Goal: Check status: Check status

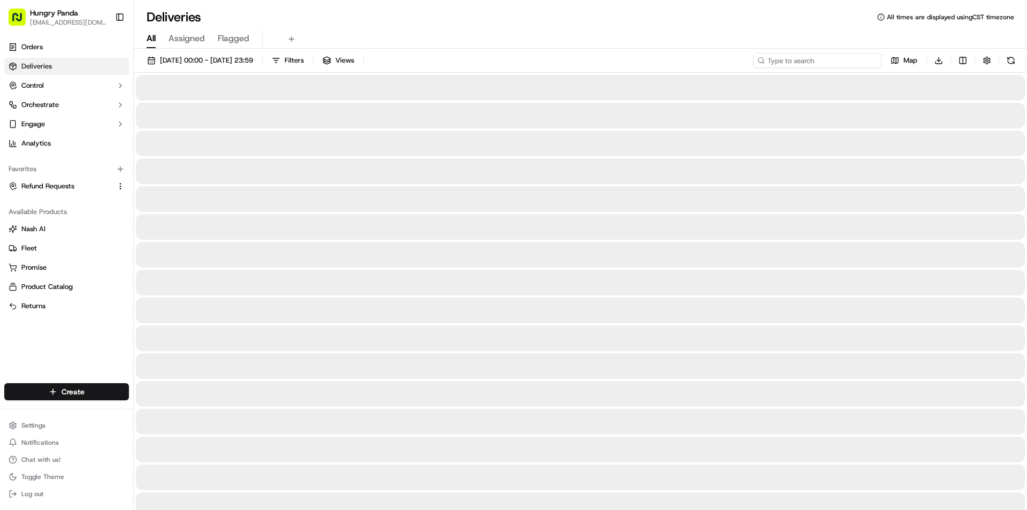
click at [826, 61] on input at bounding box center [817, 60] width 128 height 15
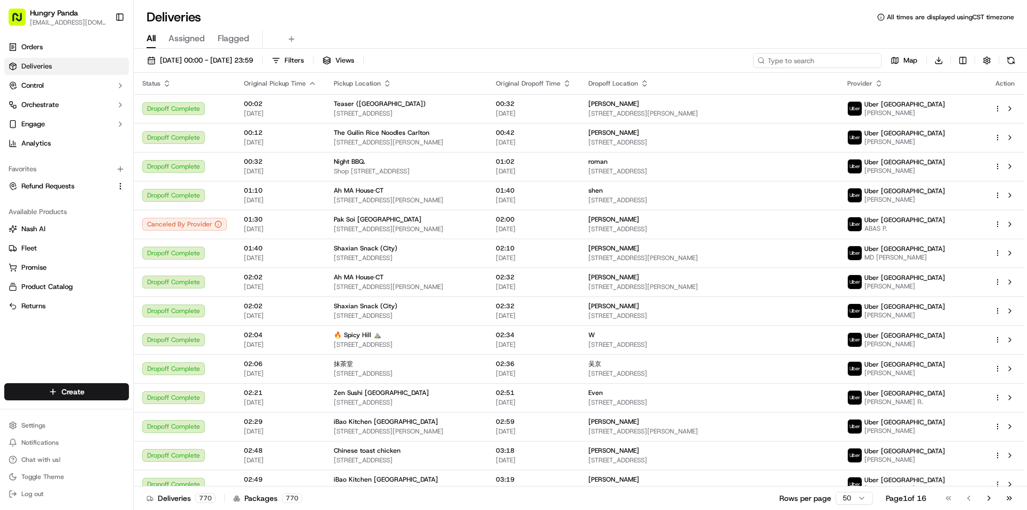
paste input "130910144845871149551"
type input "130910144845871149551"
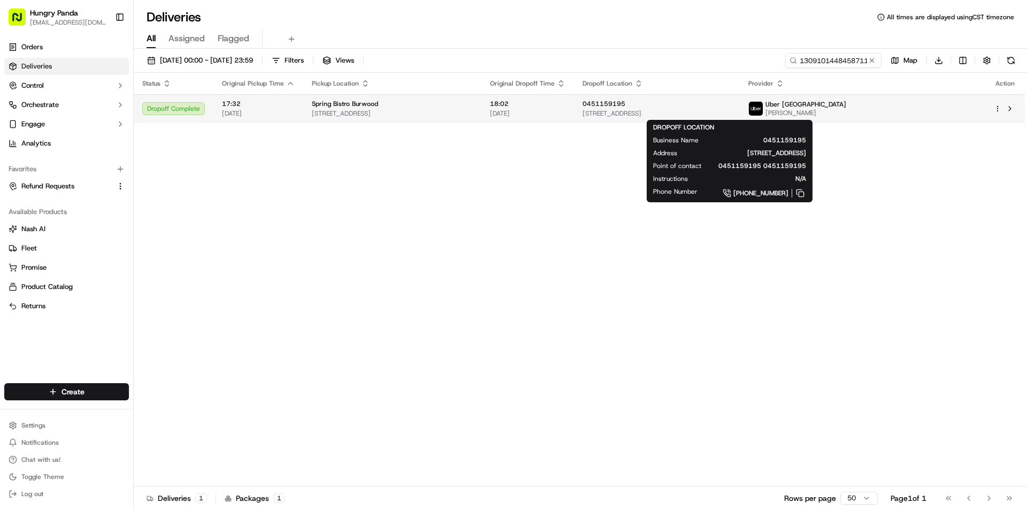
click at [661, 116] on span "[STREET_ADDRESS]" at bounding box center [656, 113] width 149 height 9
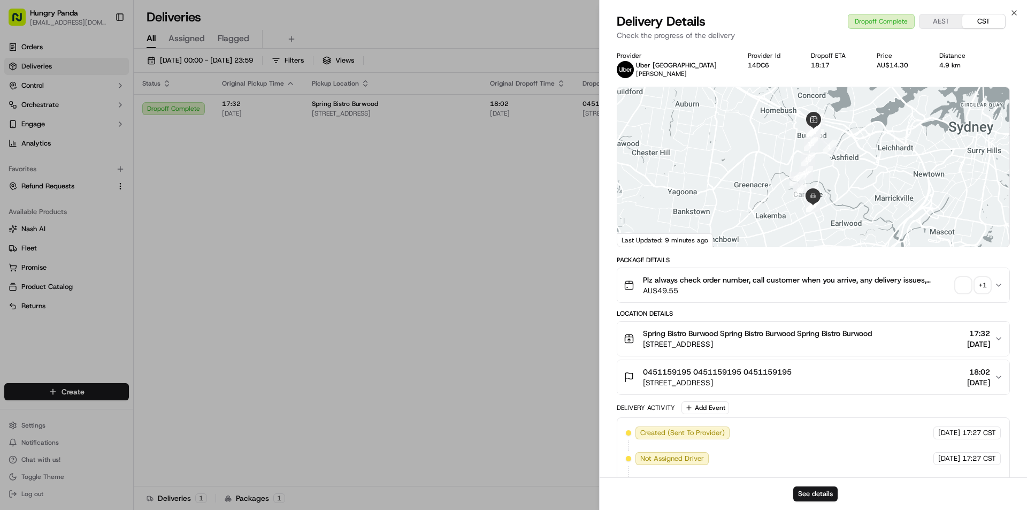
click at [978, 282] on div "+ 1" at bounding box center [982, 285] width 15 height 15
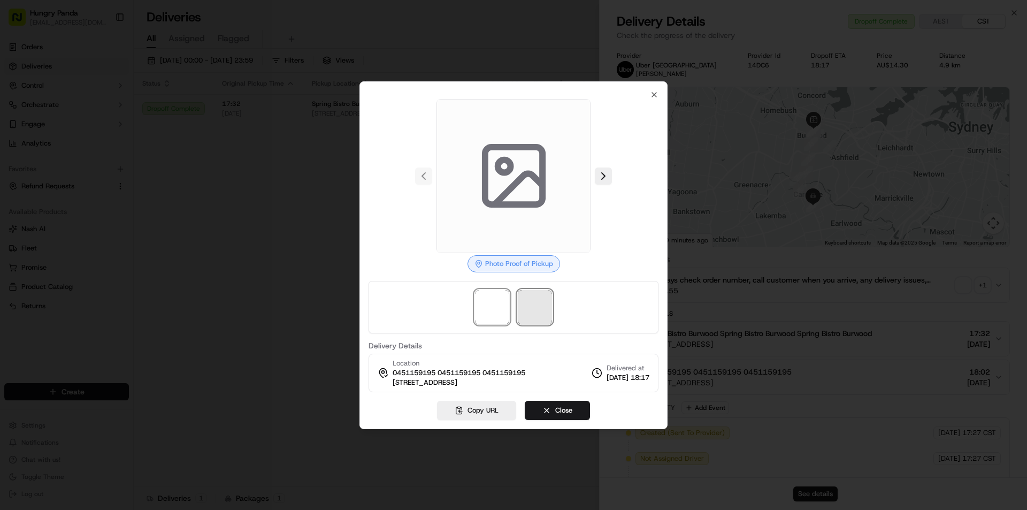
click at [539, 307] on span at bounding box center [535, 307] width 34 height 34
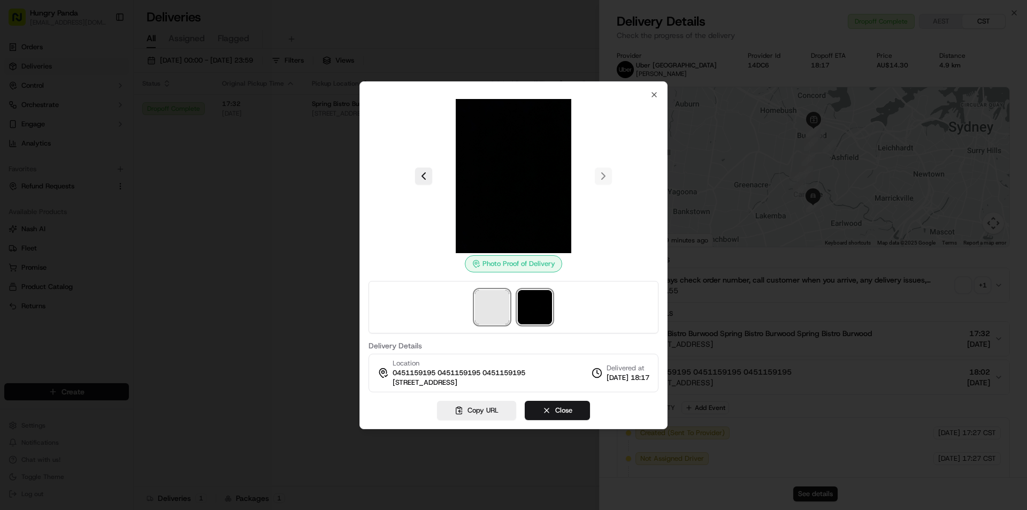
click at [479, 298] on span at bounding box center [492, 307] width 34 height 34
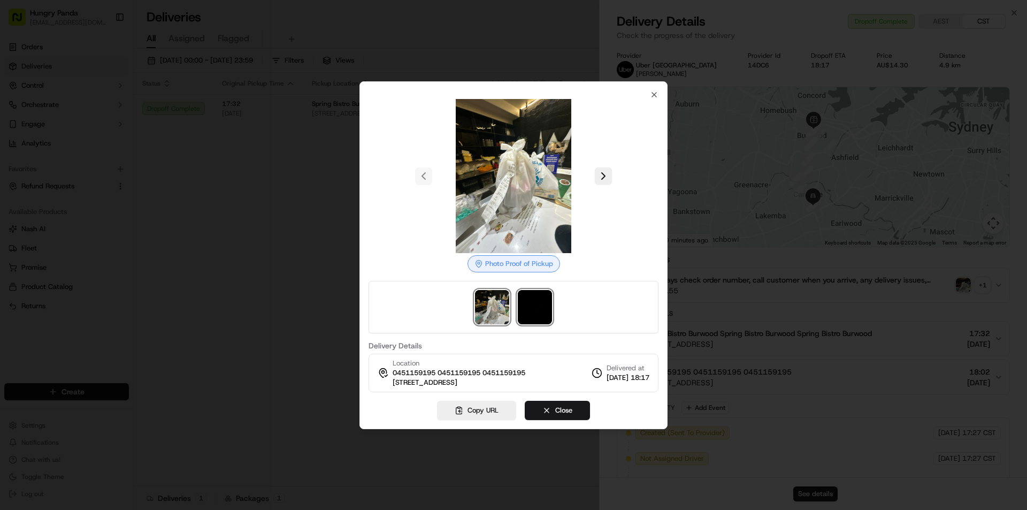
click at [533, 299] on img at bounding box center [535, 307] width 34 height 34
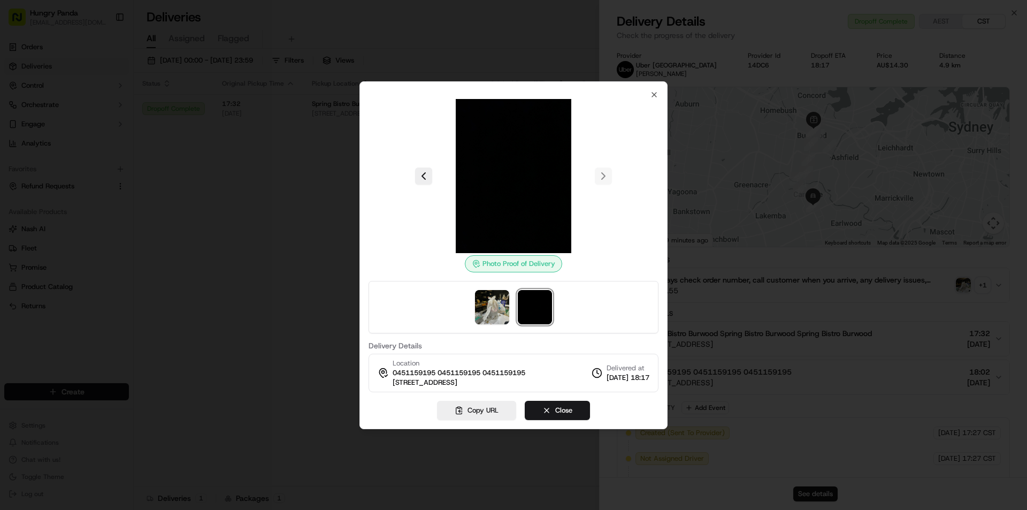
click at [337, 203] on div at bounding box center [513, 255] width 1027 height 510
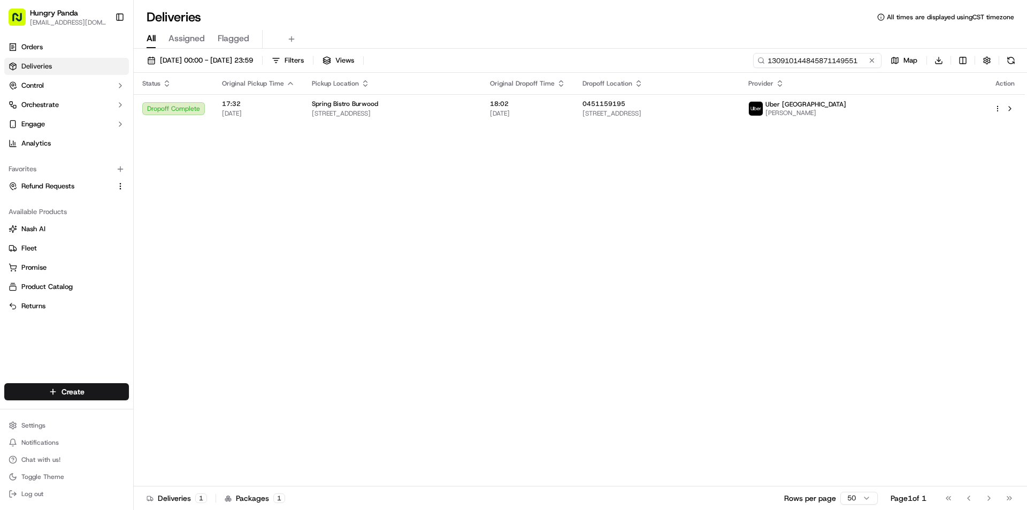
click at [819, 58] on input "130910144845871149551" at bounding box center [817, 60] width 128 height 15
click at [797, 65] on input "130910144845871149551" at bounding box center [817, 60] width 128 height 15
paste input "2400167768950793361214"
type input "2400167768950793361214"
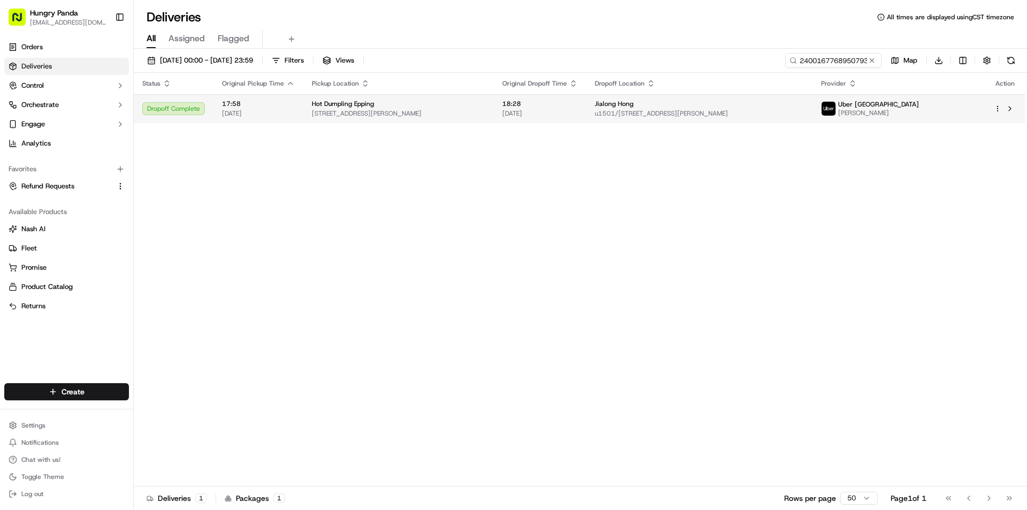
click at [610, 109] on td "Jialong Hong u1501/[STREET_ADDRESS][PERSON_NAME]" at bounding box center [699, 108] width 226 height 29
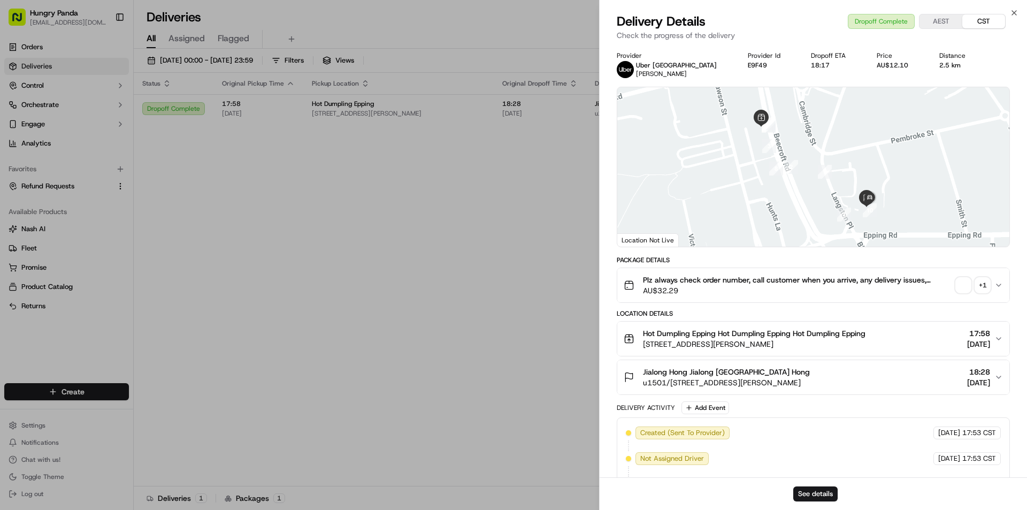
click at [983, 290] on div "+ 1" at bounding box center [982, 285] width 15 height 15
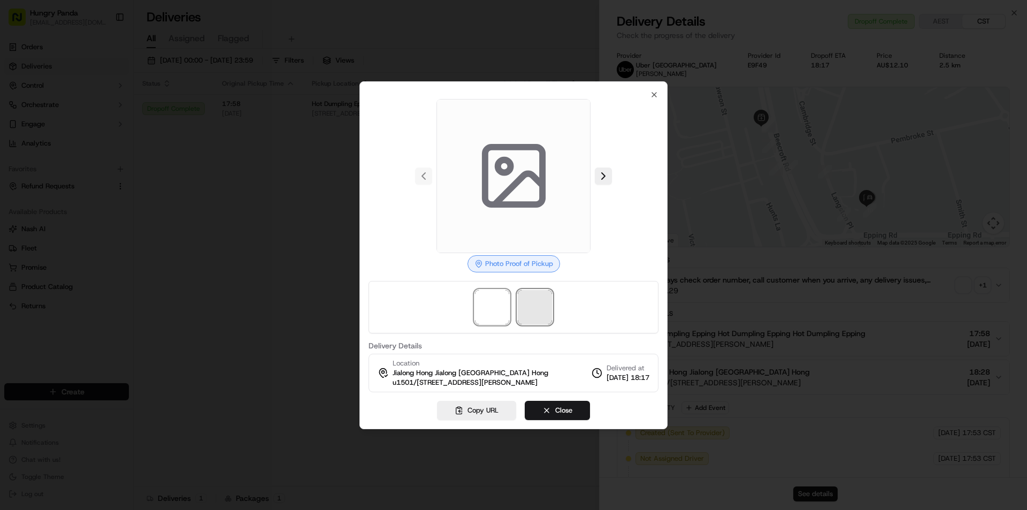
click at [538, 301] on span at bounding box center [535, 307] width 34 height 34
